Goal: Share content: Share content

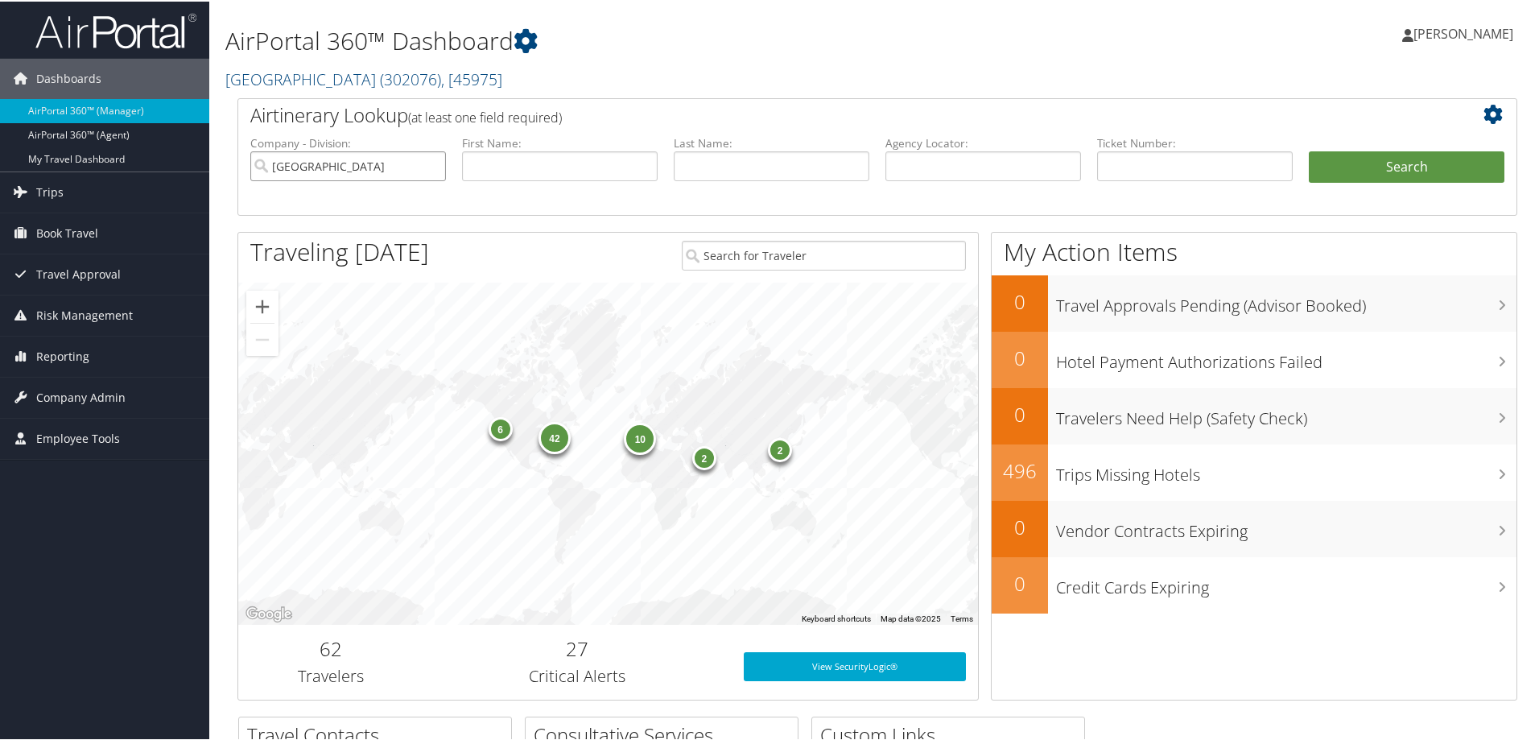
click at [430, 165] on input "Temple University" at bounding box center [348, 165] width 196 height 30
click at [926, 161] on input "text" at bounding box center [984, 165] width 196 height 30
paste input "DN1Q37"
type input "DN1Q37"
click at [1309, 150] on button "Search" at bounding box center [1407, 166] width 196 height 32
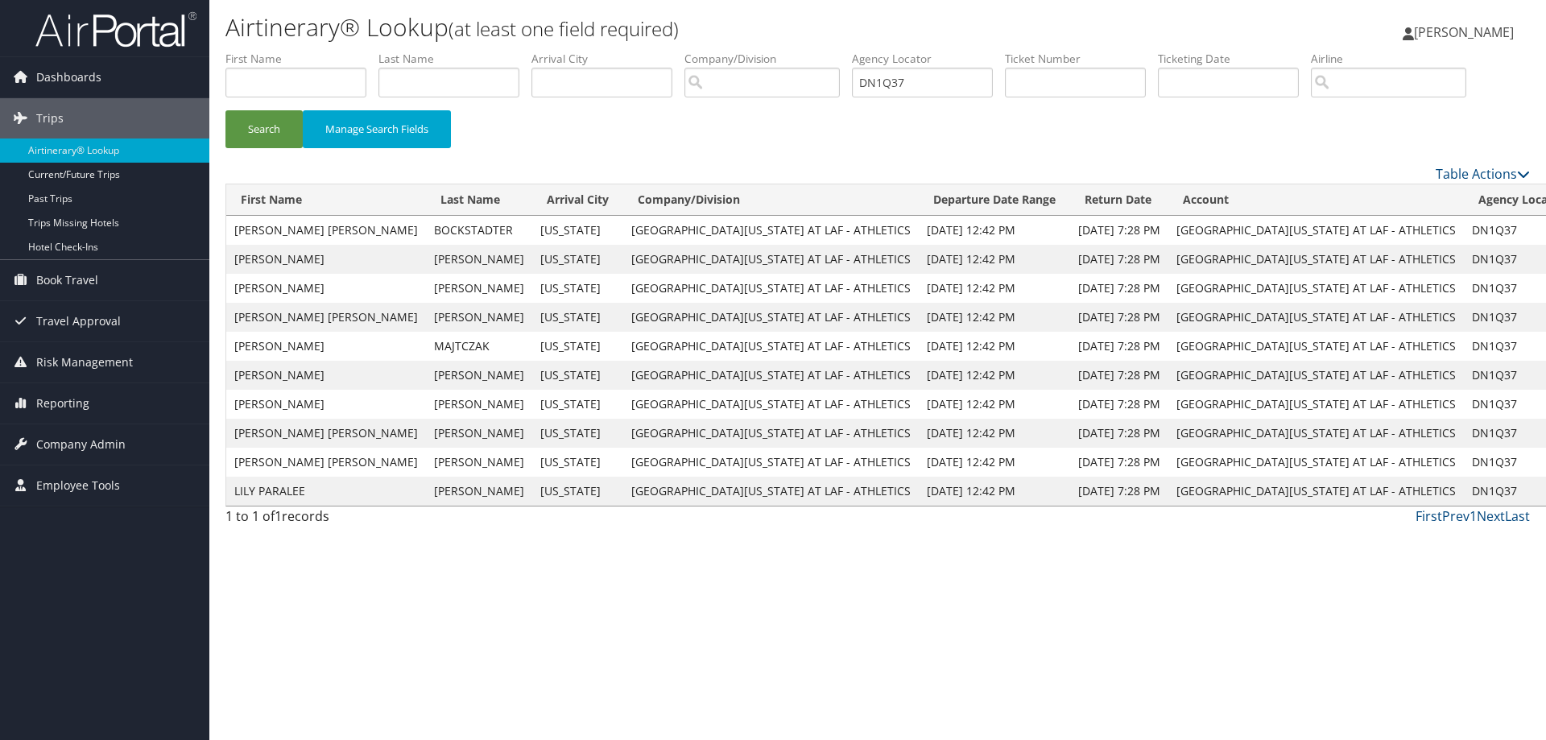
drag, startPoint x: 842, startPoint y: 91, endPoint x: 530, endPoint y: 93, distance: 312.4
click at [530, 51] on ul "First Name Last Name Departure City Arrival City Company/Division Airport/City …" at bounding box center [877, 51] width 1304 height 0
paste input "DN1PW3"
type input "DN1PW3"
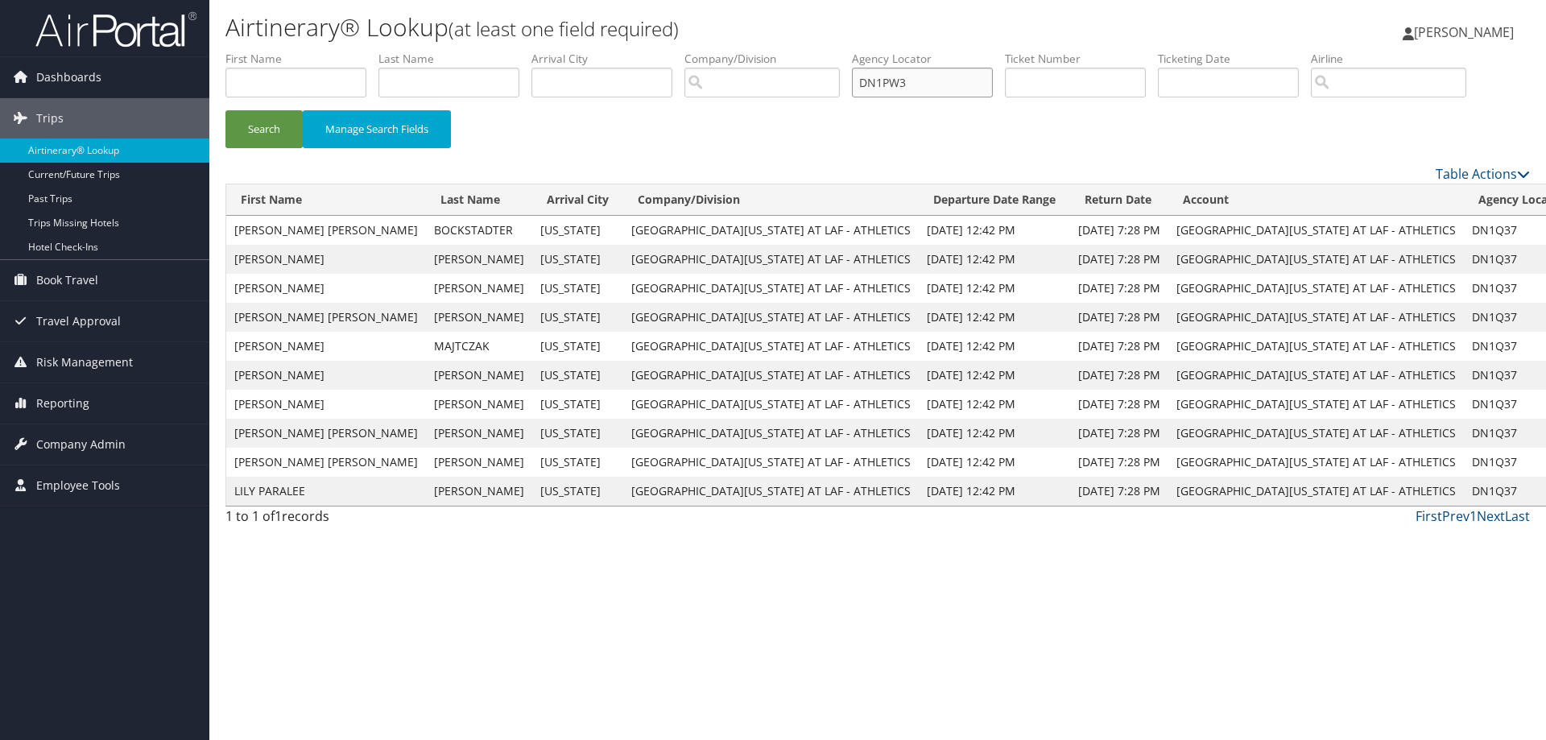
click at [225, 110] on button "Search" at bounding box center [263, 129] width 77 height 38
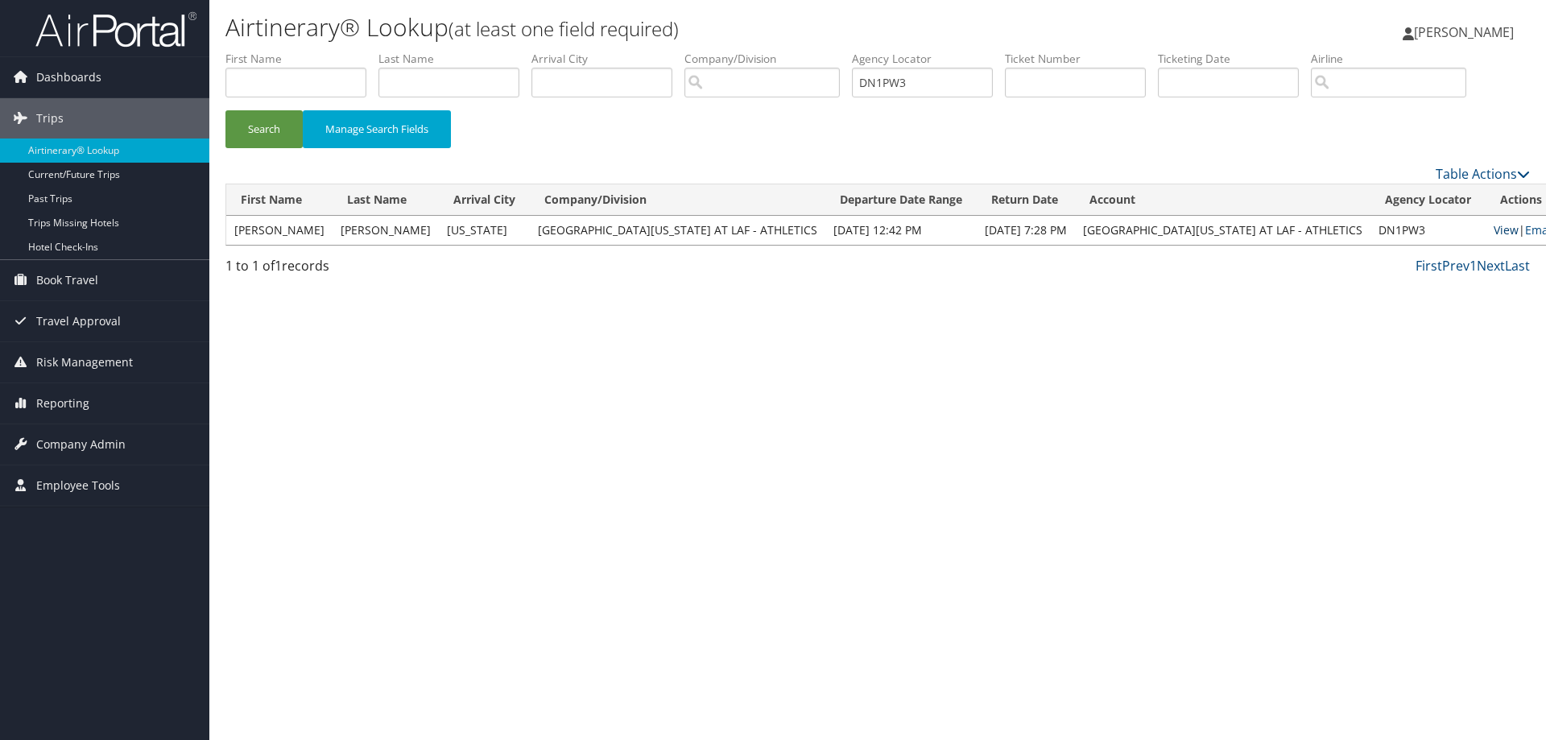
click at [1494, 226] on link "View" at bounding box center [1506, 229] width 25 height 15
drag, startPoint x: 924, startPoint y: 81, endPoint x: 564, endPoint y: 102, distance: 361.4
click at [567, 51] on ul "First Name Last Name Departure City Arrival City Company/Division Airport/City …" at bounding box center [877, 51] width 1304 height 0
paste input "DN2KRY"
type input "DN2KRY"
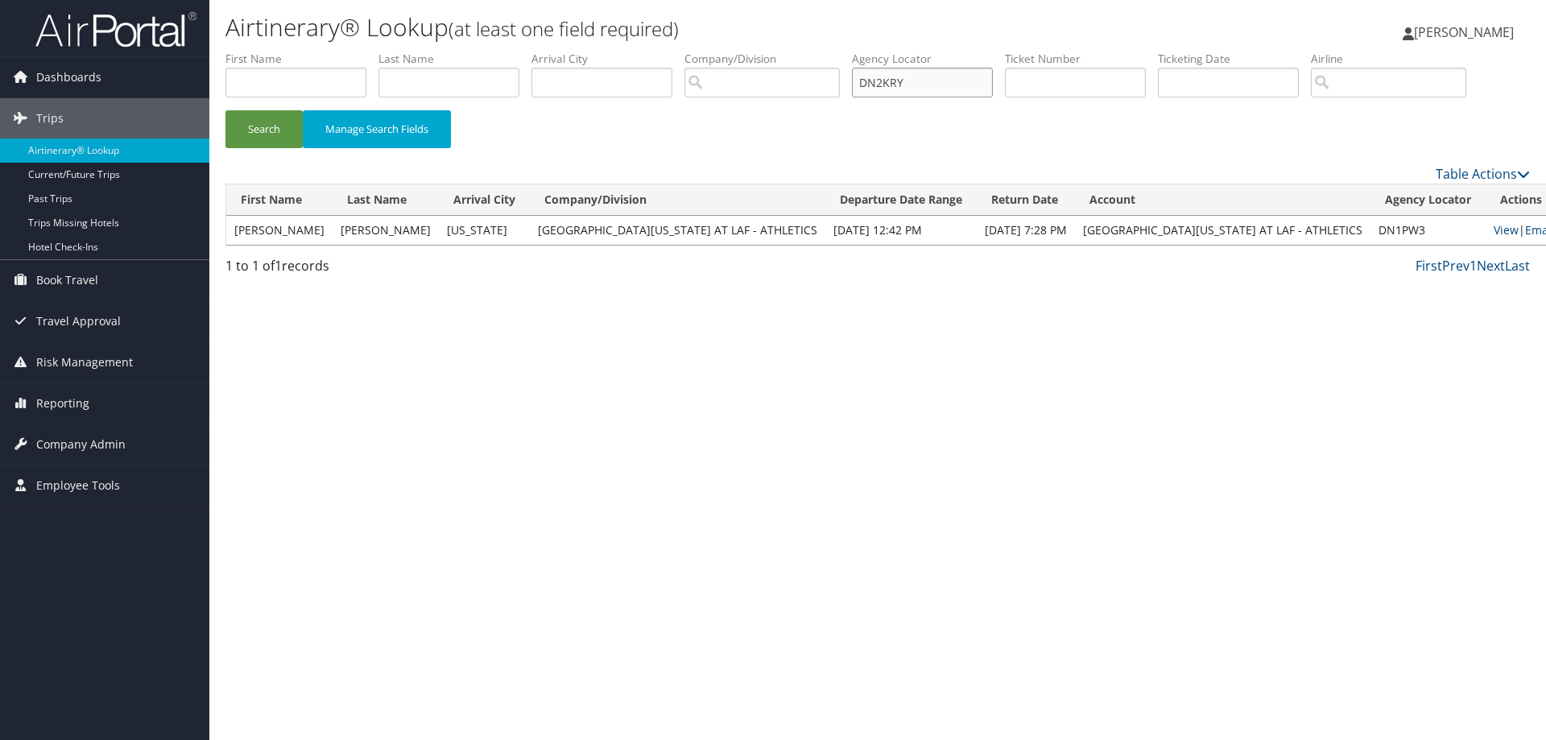
click at [225, 110] on button "Search" at bounding box center [263, 129] width 77 height 38
click at [1515, 229] on link "View" at bounding box center [1527, 229] width 25 height 15
drag, startPoint x: 747, startPoint y: 85, endPoint x: 730, endPoint y: 89, distance: 17.2
click at [734, 51] on ul "First Name Last Name Departure City Arrival City Company/Division Airport/City …" at bounding box center [877, 51] width 1304 height 0
paste input "DCLYJ9"
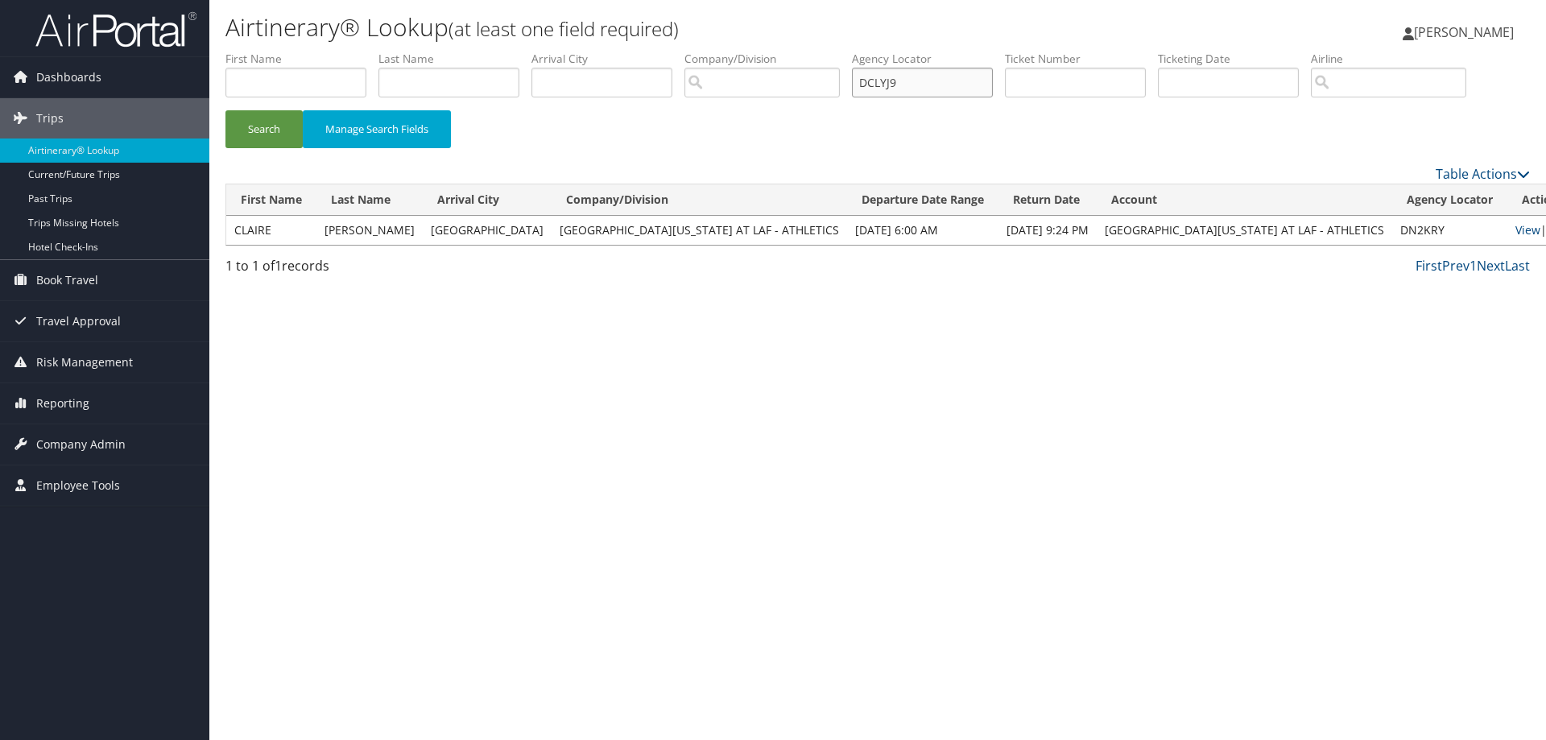
type input "DCLYJ9"
click at [225, 110] on button "Search" at bounding box center [263, 129] width 77 height 38
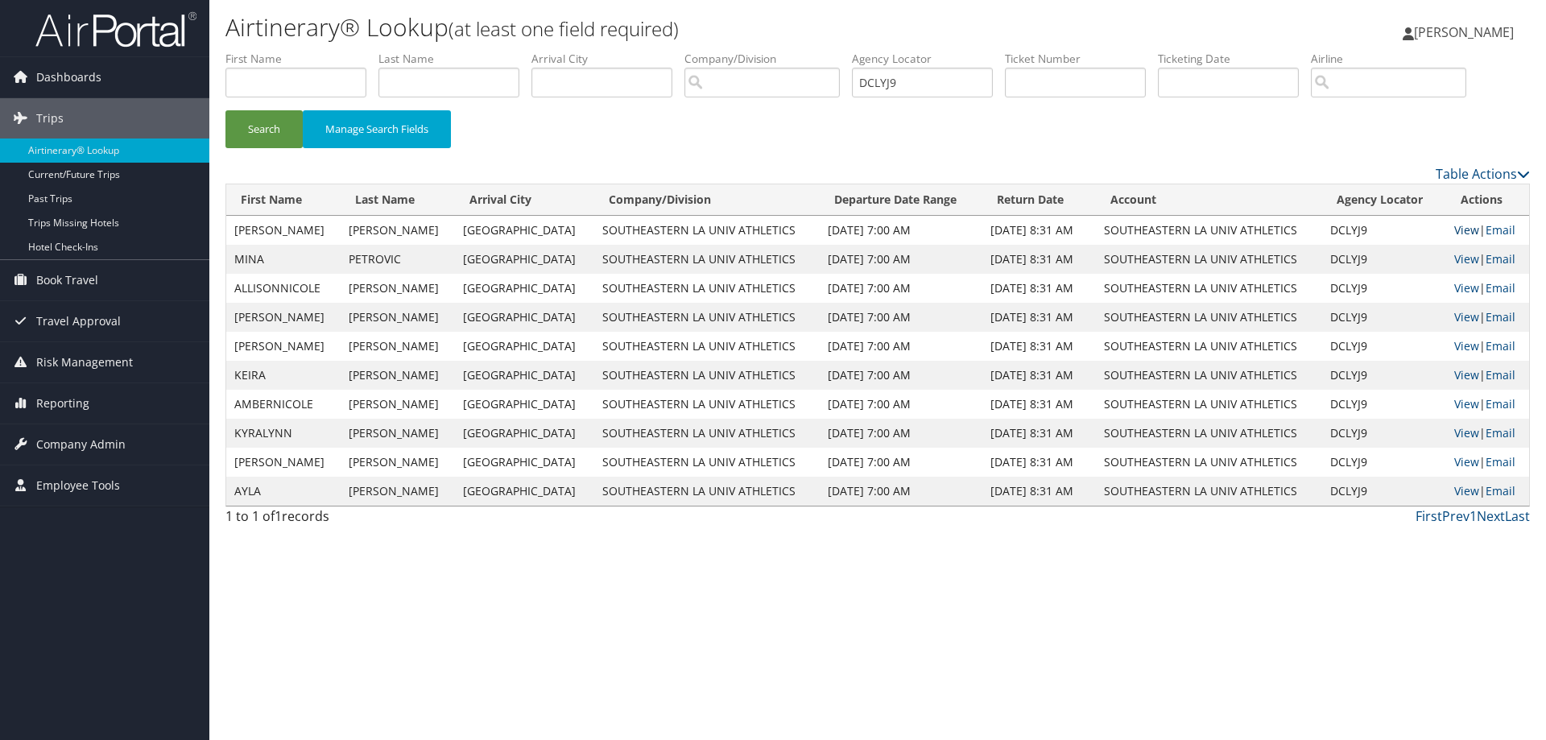
click at [1461, 223] on link "View" at bounding box center [1466, 229] width 25 height 15
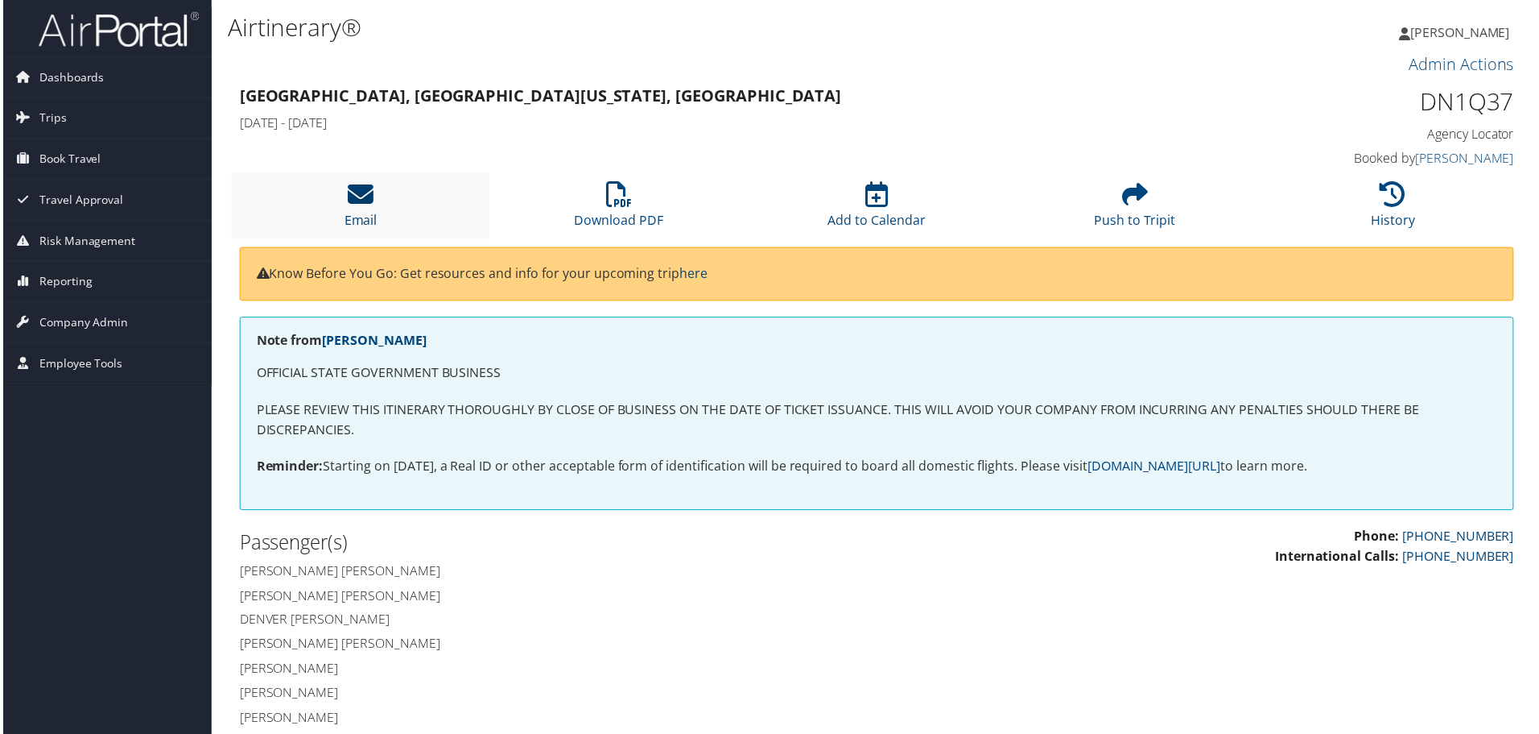
click at [364, 194] on icon at bounding box center [359, 195] width 26 height 26
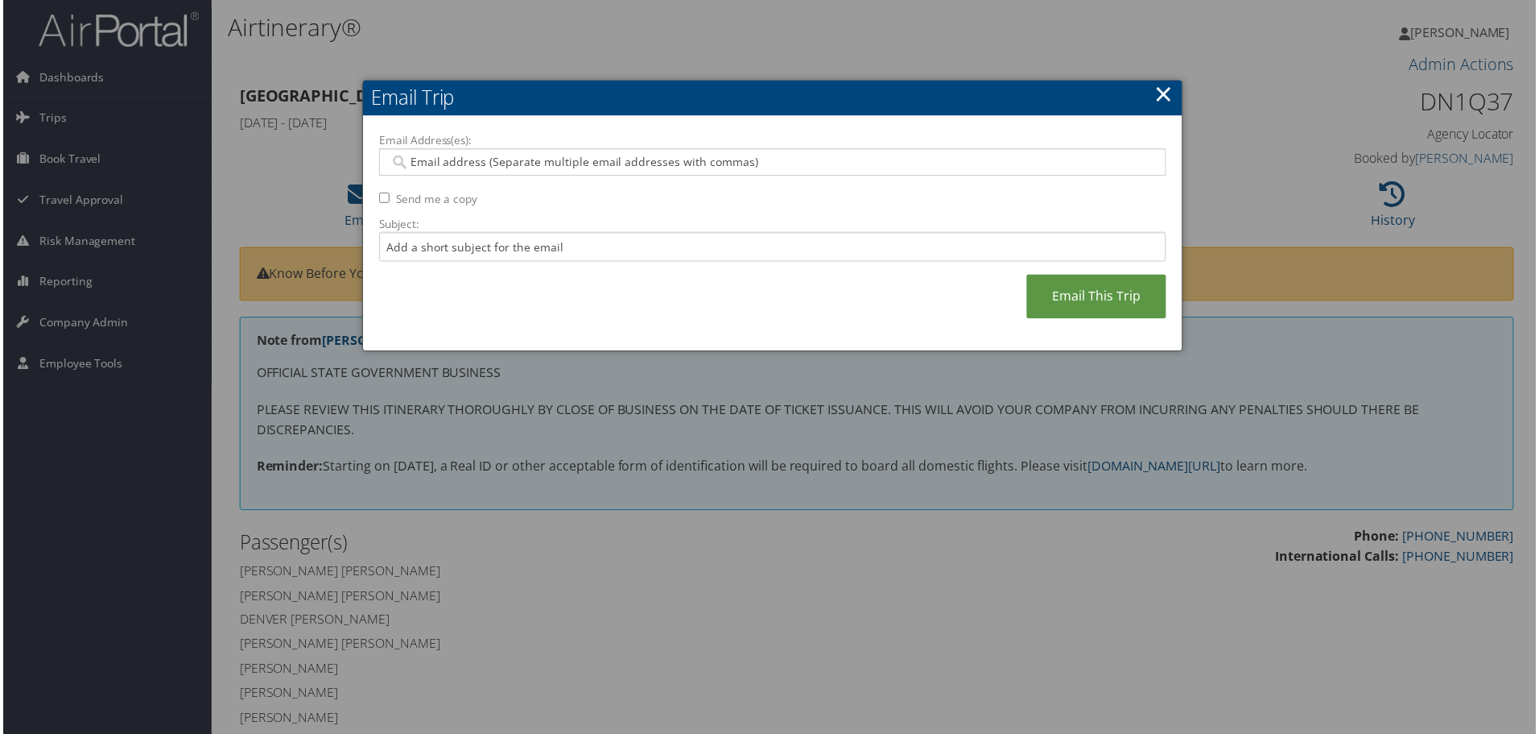
click at [448, 159] on input "Email Address(es):" at bounding box center [772, 163] width 769 height 16
paste input "[PERSON_NAME][EMAIL_ADDRESS][PERSON_NAME][US_STATE][DOMAIN_NAME]"
type input "[PERSON_NAME][EMAIL_ADDRESS][PERSON_NAME][US_STATE][DOMAIN_NAME]"
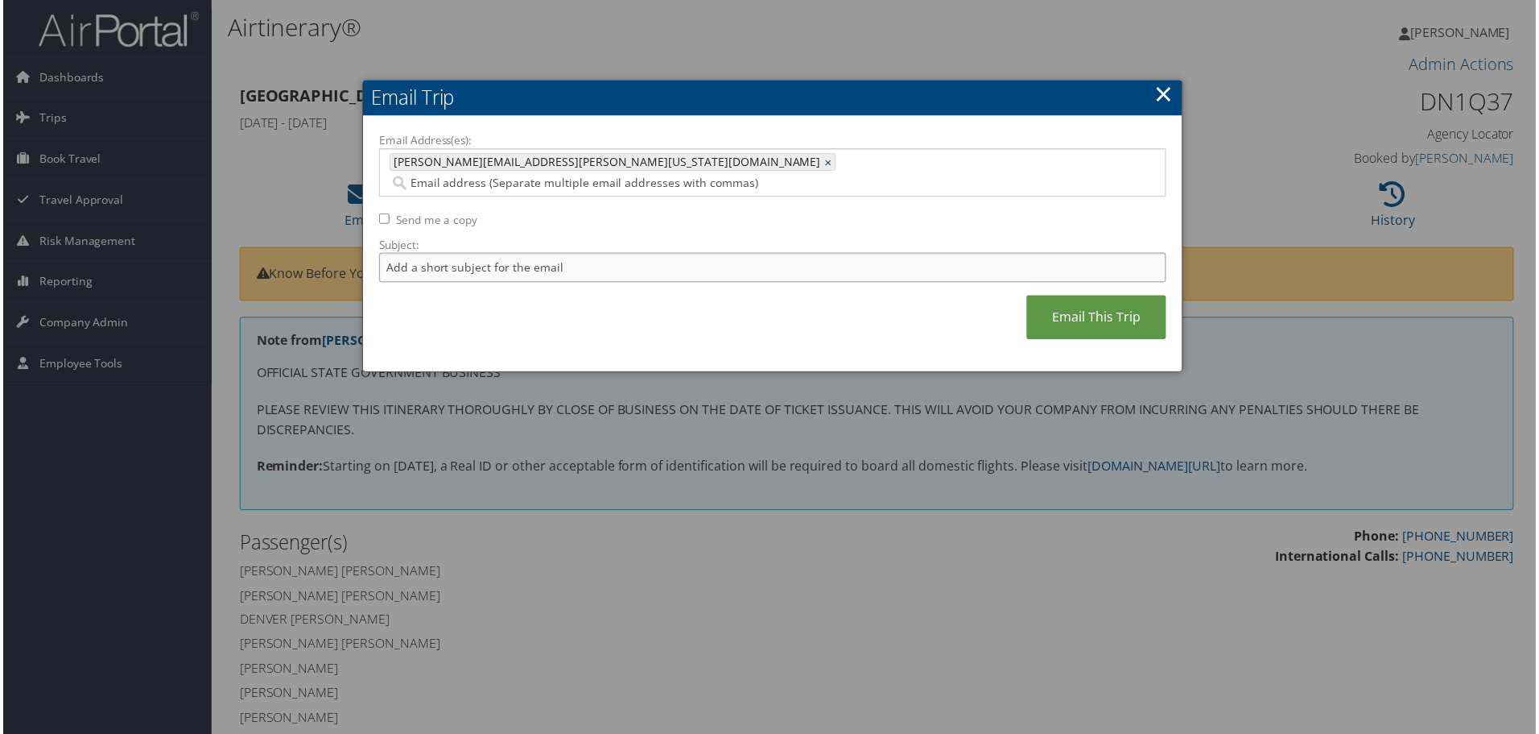
click at [430, 254] on input "Subject:" at bounding box center [773, 269] width 791 height 30
type input "ULL W.SOCCER IAD 1"
click at [1081, 300] on link "Email This Trip" at bounding box center [1098, 318] width 140 height 44
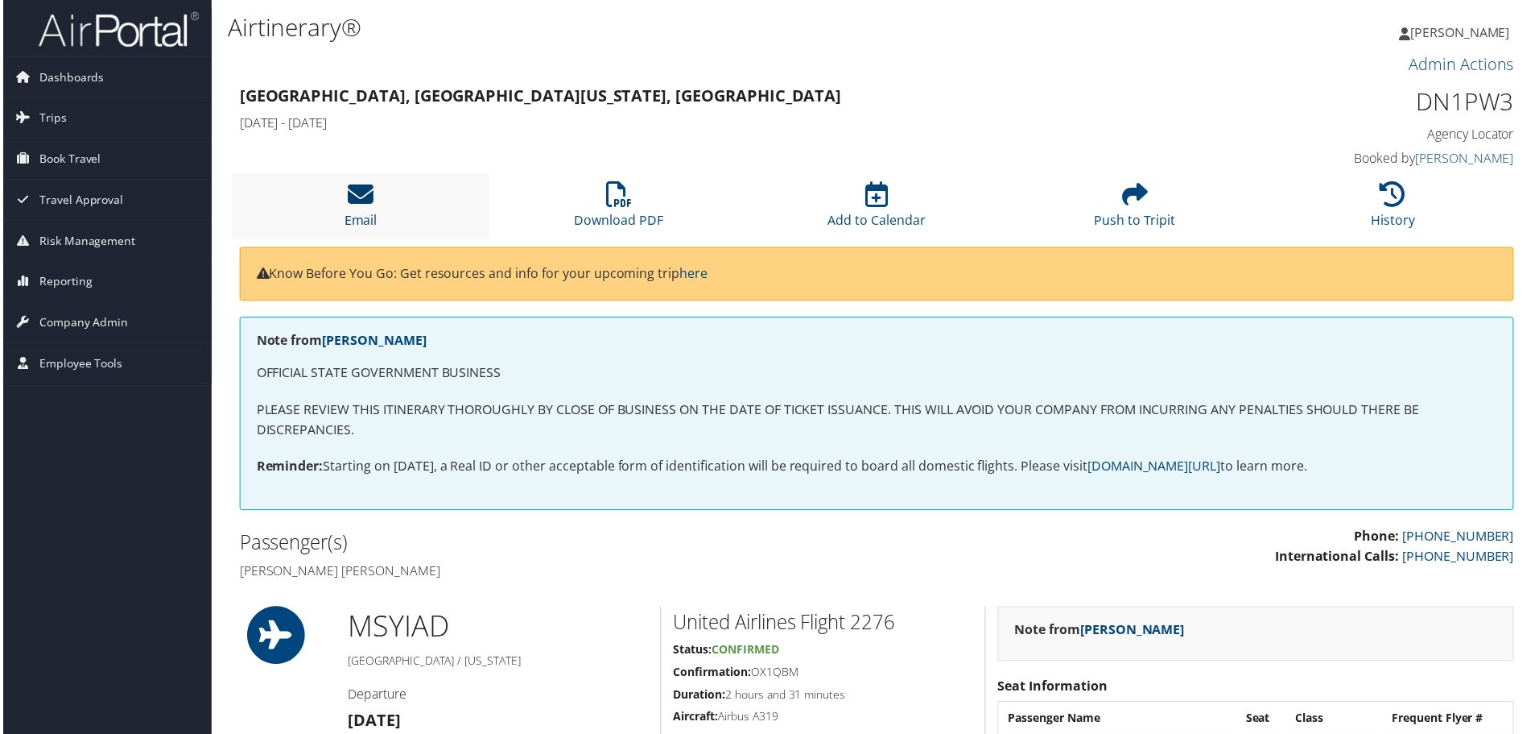
click at [352, 193] on icon at bounding box center [359, 195] width 26 height 26
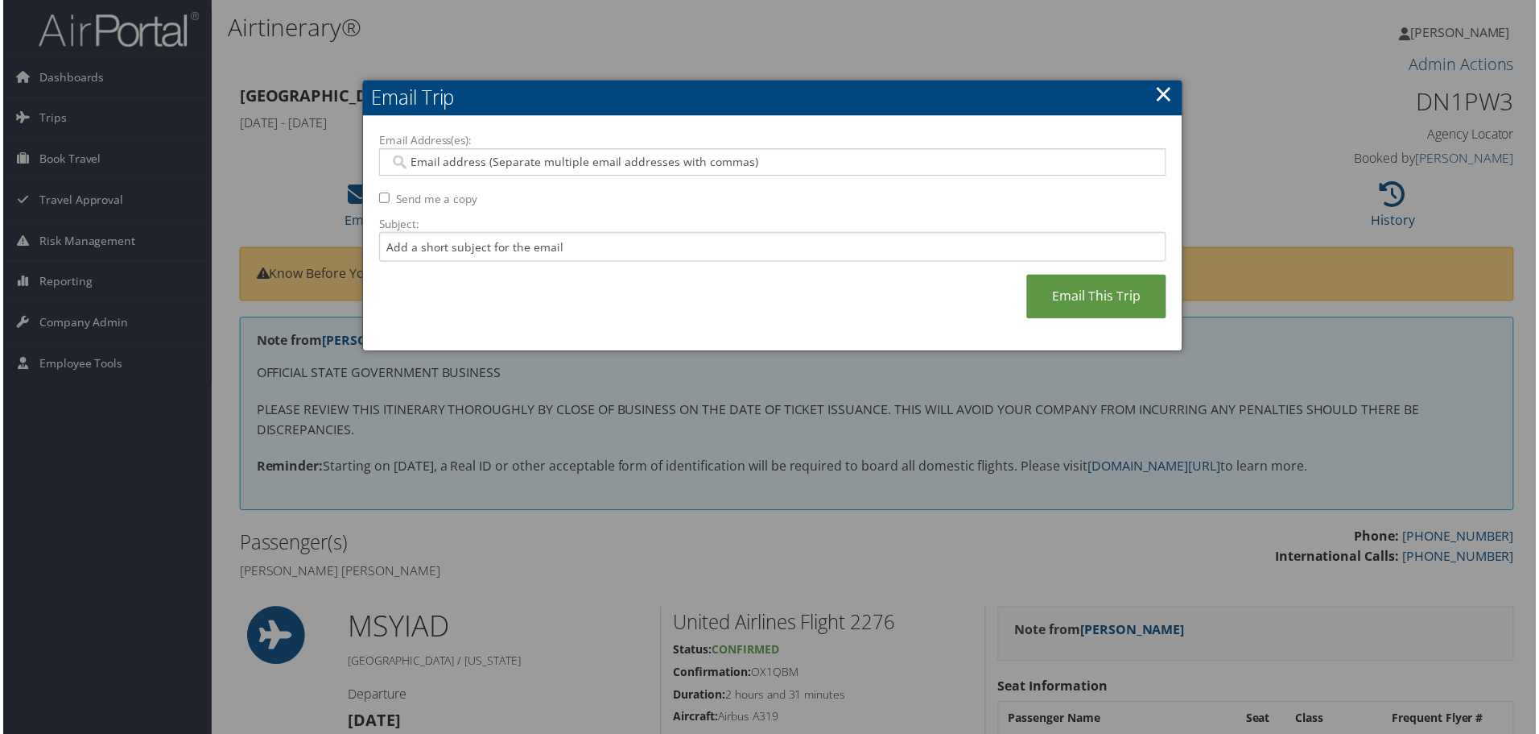
click at [500, 162] on input "Email Address(es):" at bounding box center [772, 163] width 769 height 16
paste input "DN1PW3"
type input "D"
click at [454, 165] on input "Email Address(es):" at bounding box center [772, 163] width 769 height 16
paste input "[PERSON_NAME][EMAIL_ADDRESS][PERSON_NAME][US_STATE][DOMAIN_NAME]"
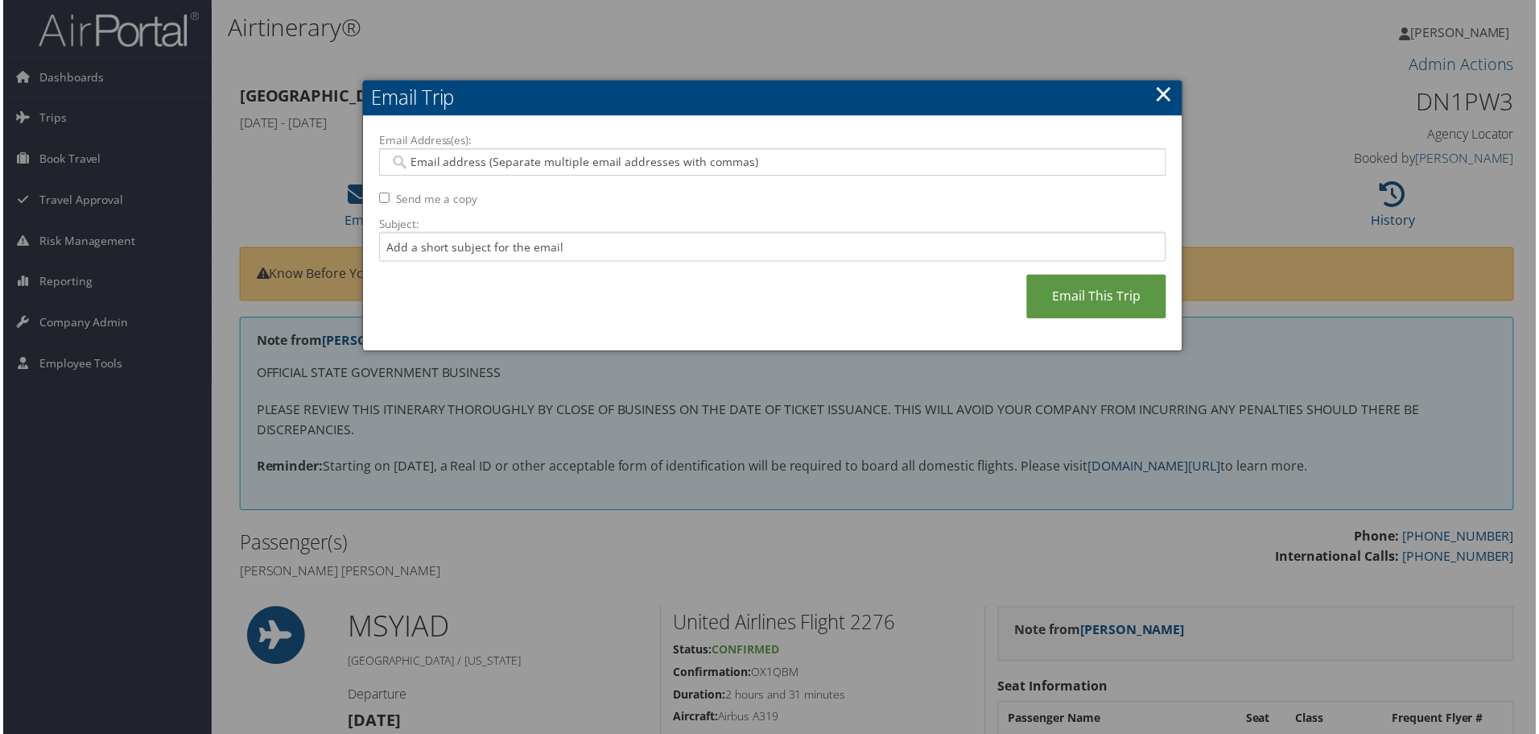
type input "[PERSON_NAME][EMAIL_ADDRESS][PERSON_NAME][US_STATE][DOMAIN_NAME]"
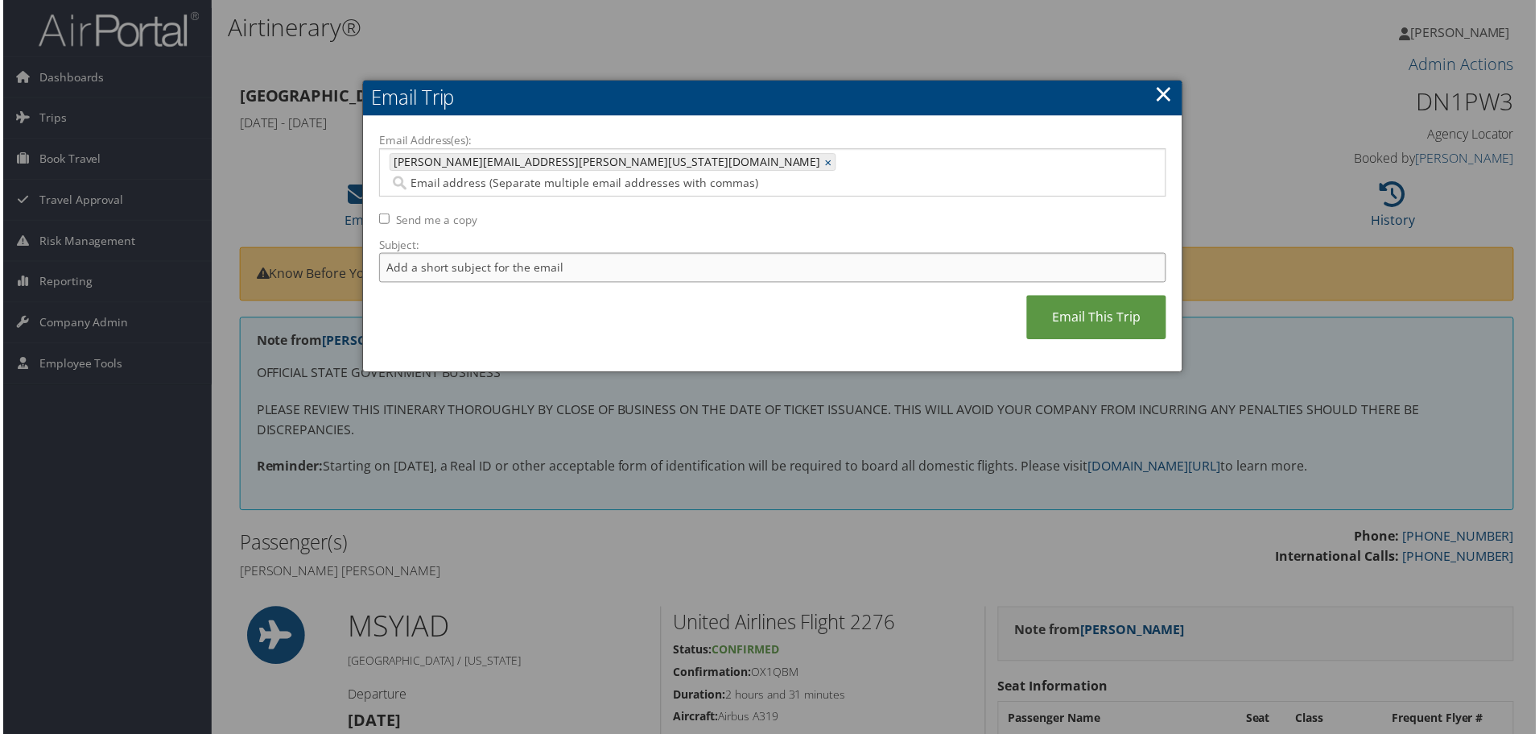
click at [441, 254] on input "Subject:" at bounding box center [773, 269] width 791 height 30
type input "ULL W.SOCCER IAD 2"
click at [1067, 296] on link "Email This Trip" at bounding box center [1098, 318] width 140 height 44
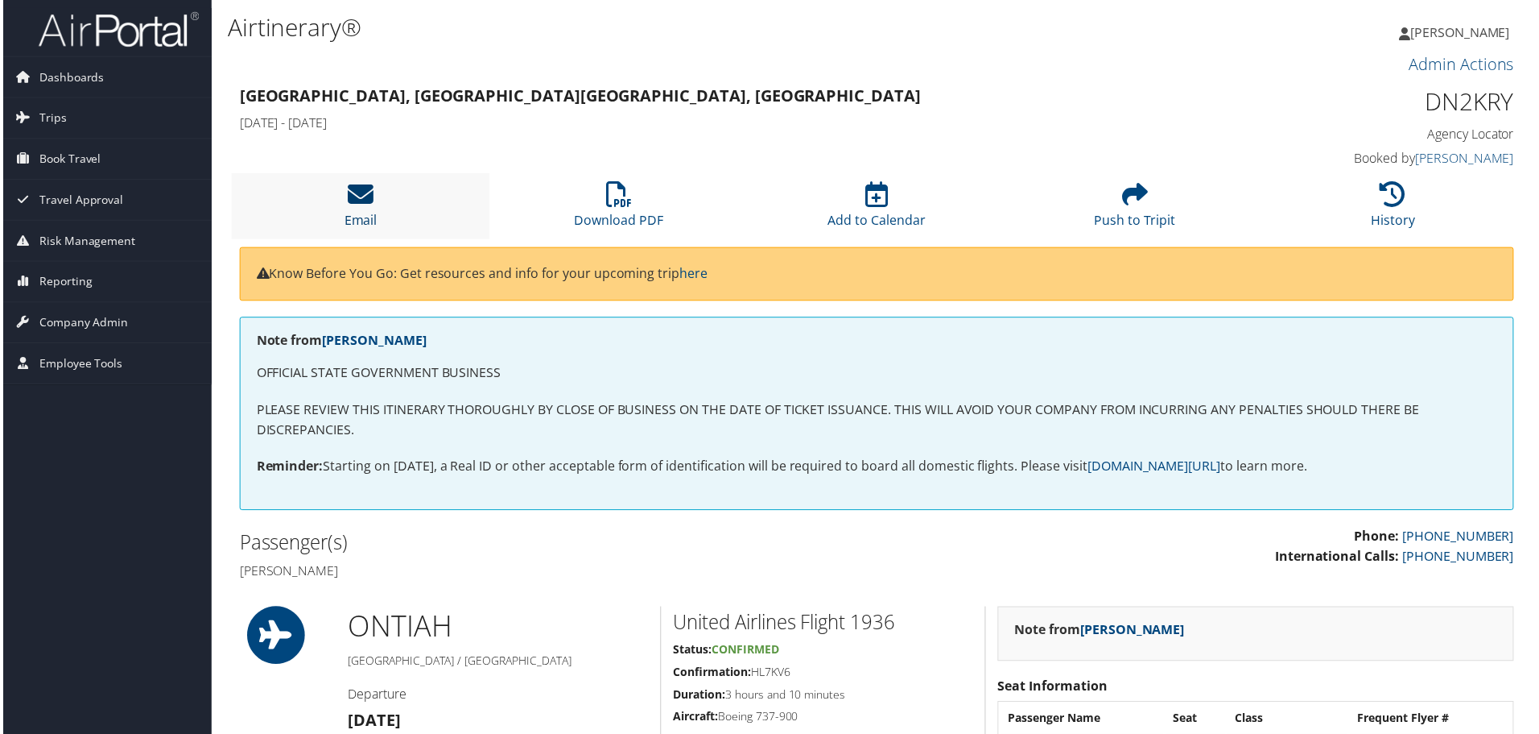
click at [349, 200] on icon at bounding box center [359, 195] width 26 height 26
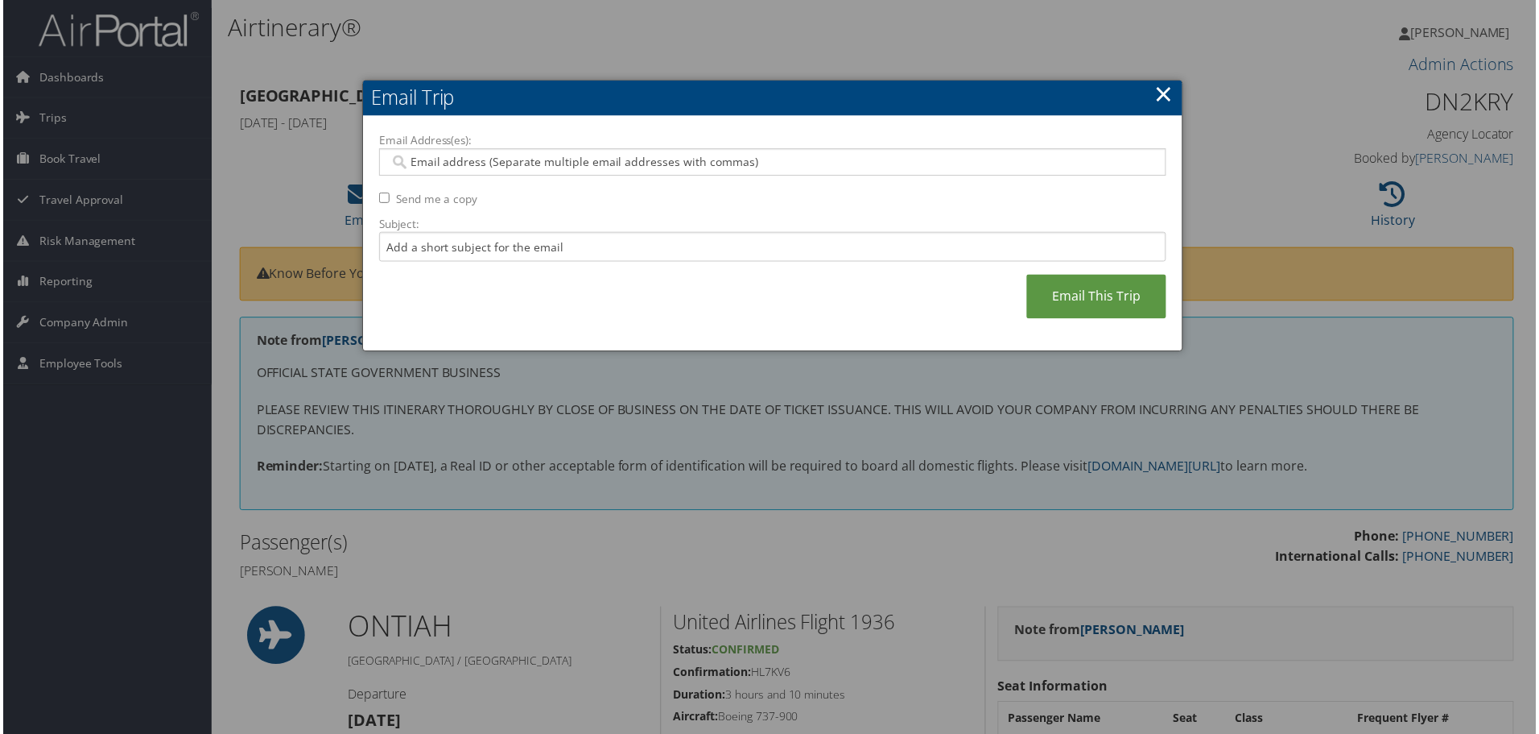
click at [459, 163] on input "Email Address(es):" at bounding box center [772, 163] width 769 height 16
paste input "christopher.mcbride@louisiana.edu"
type input "christopher.mcbride@louisiana.edu"
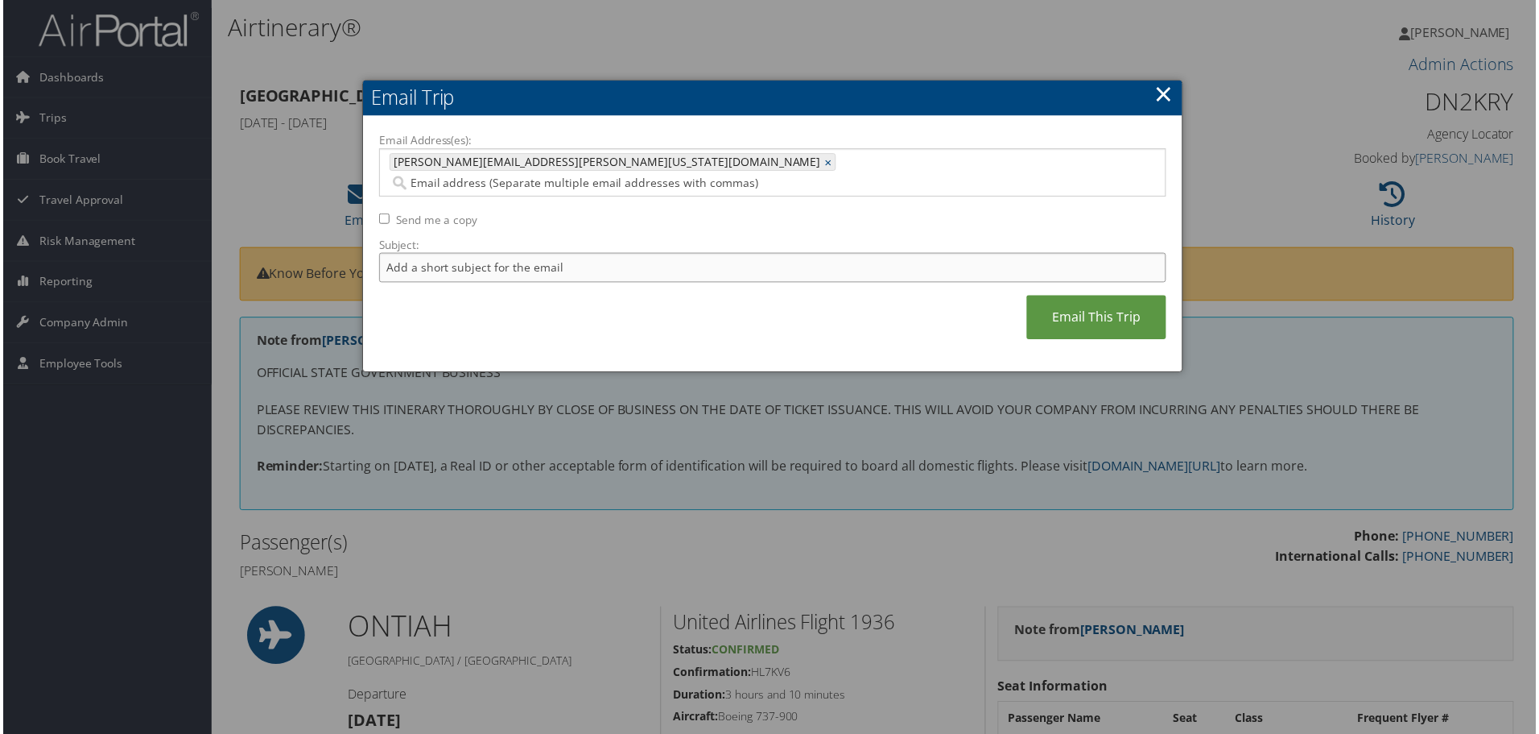
click at [486, 254] on input "Subject:" at bounding box center [773, 269] width 791 height 30
type input "CLAIRE BROPHY - RECRUIT VISIT"
click at [1101, 296] on link "Email This Trip" at bounding box center [1098, 318] width 140 height 44
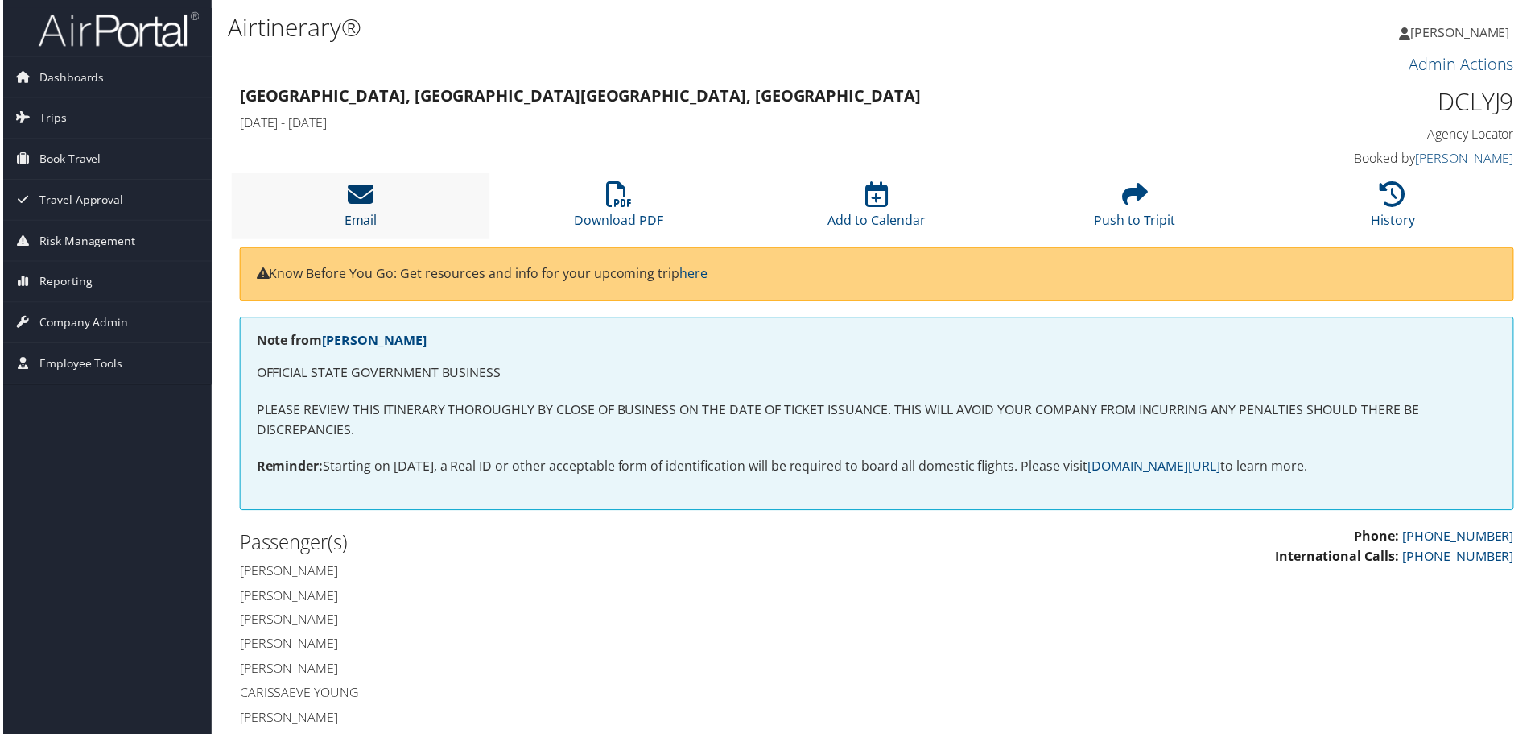
click at [363, 199] on icon at bounding box center [359, 195] width 26 height 26
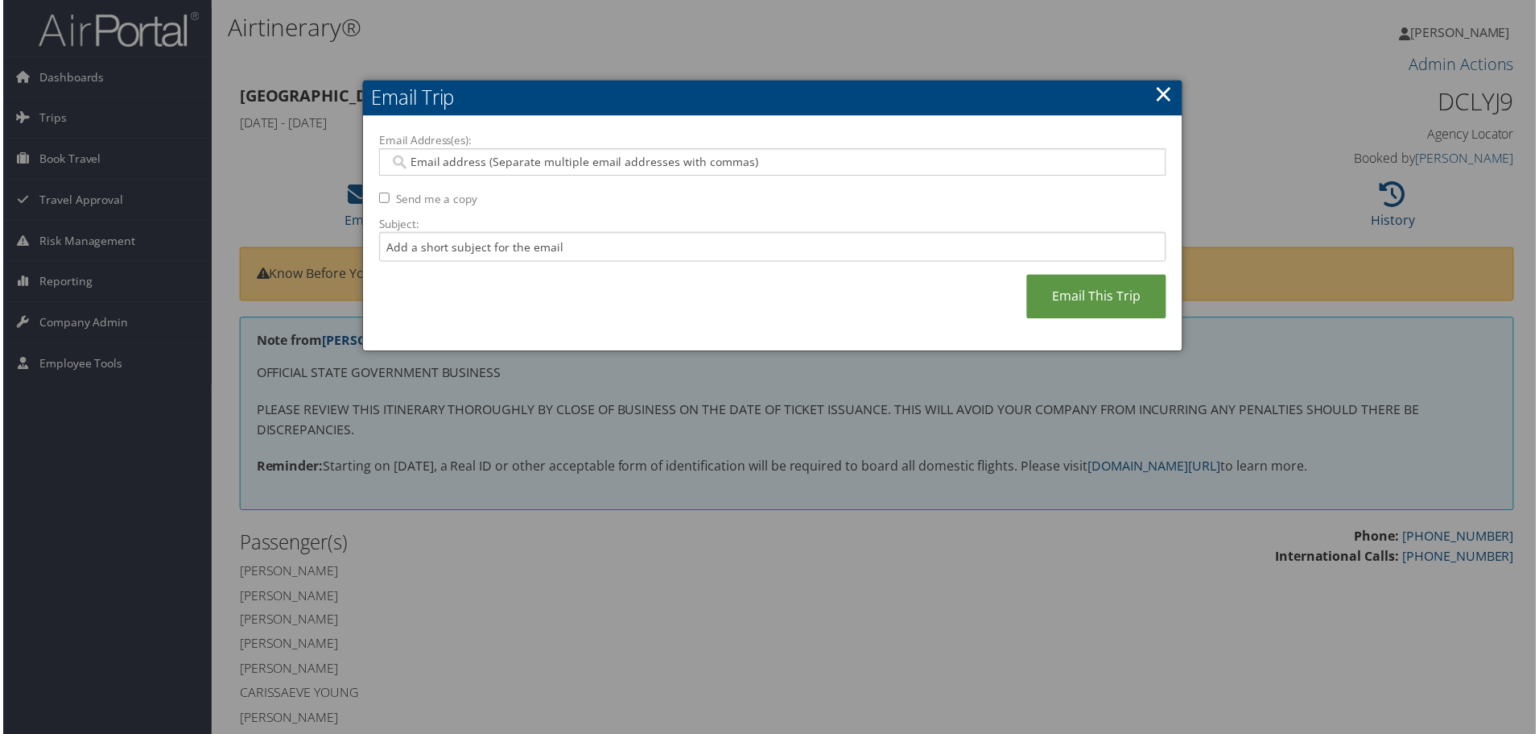
click at [469, 162] on input "Email Address(es):" at bounding box center [772, 163] width 769 height 16
type input "[PERSON_NAME]."
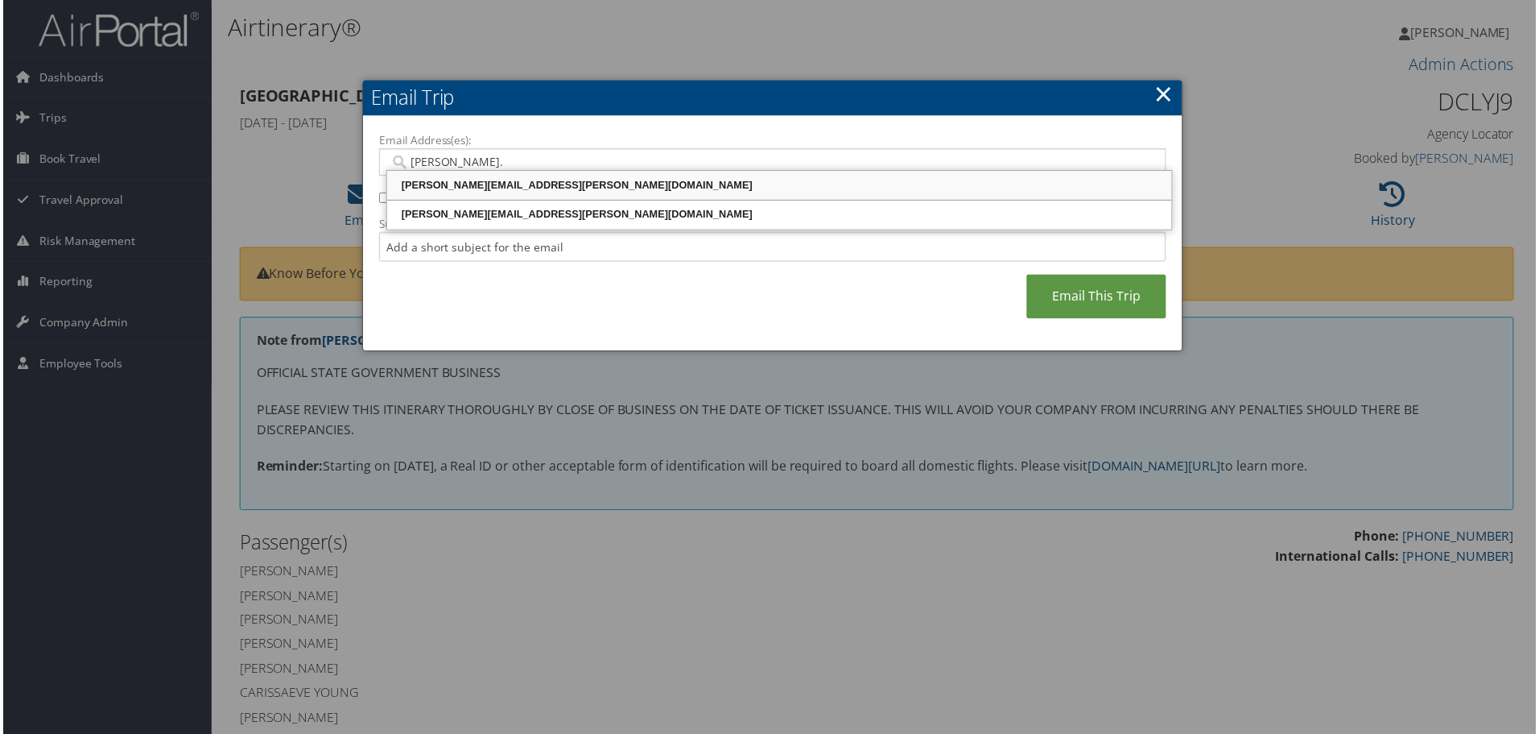
click at [468, 183] on div "[PERSON_NAME][EMAIL_ADDRESS][PERSON_NAME][DOMAIN_NAME]" at bounding box center [779, 186] width 783 height 16
type input "[PERSON_NAME][EMAIL_ADDRESS][PERSON_NAME][DOMAIN_NAME]"
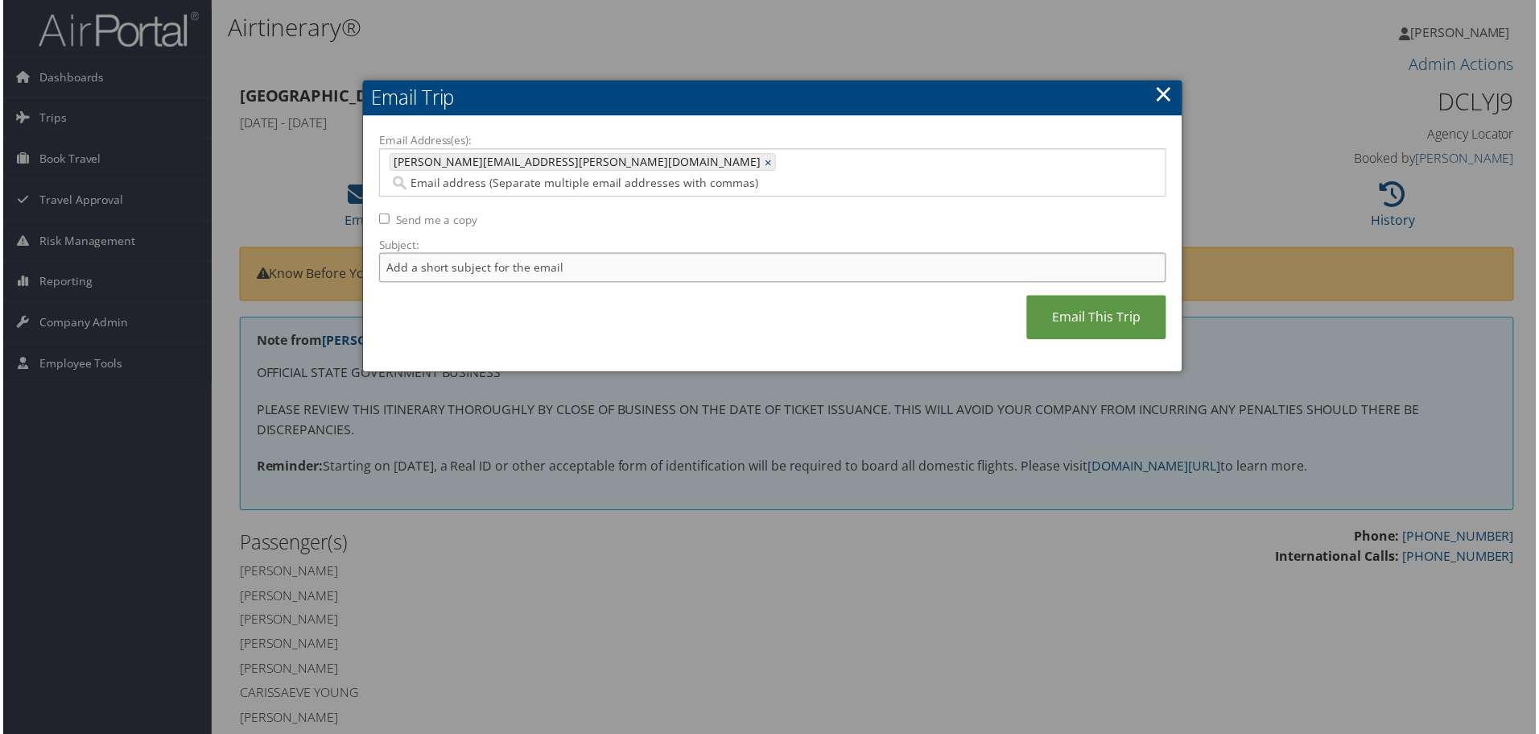
click at [434, 254] on input "Subject:" at bounding box center [773, 269] width 791 height 30
type input "SELU WVB HRL"
click at [1071, 296] on link "Email This Trip" at bounding box center [1098, 318] width 140 height 44
